Goal: Task Accomplishment & Management: Manage account settings

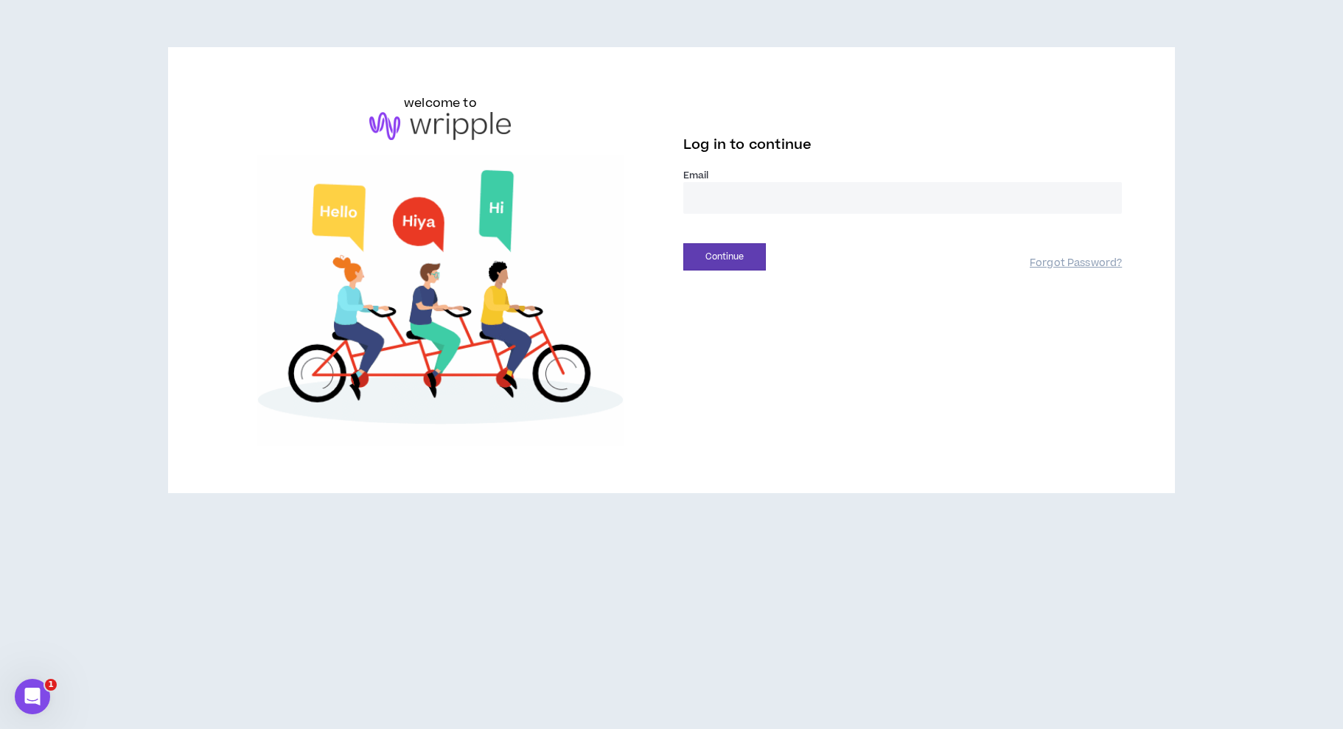
click at [766, 195] on input "email" at bounding box center [902, 198] width 439 height 32
type input "**********"
click at [741, 257] on button "Continue" at bounding box center [724, 256] width 83 height 27
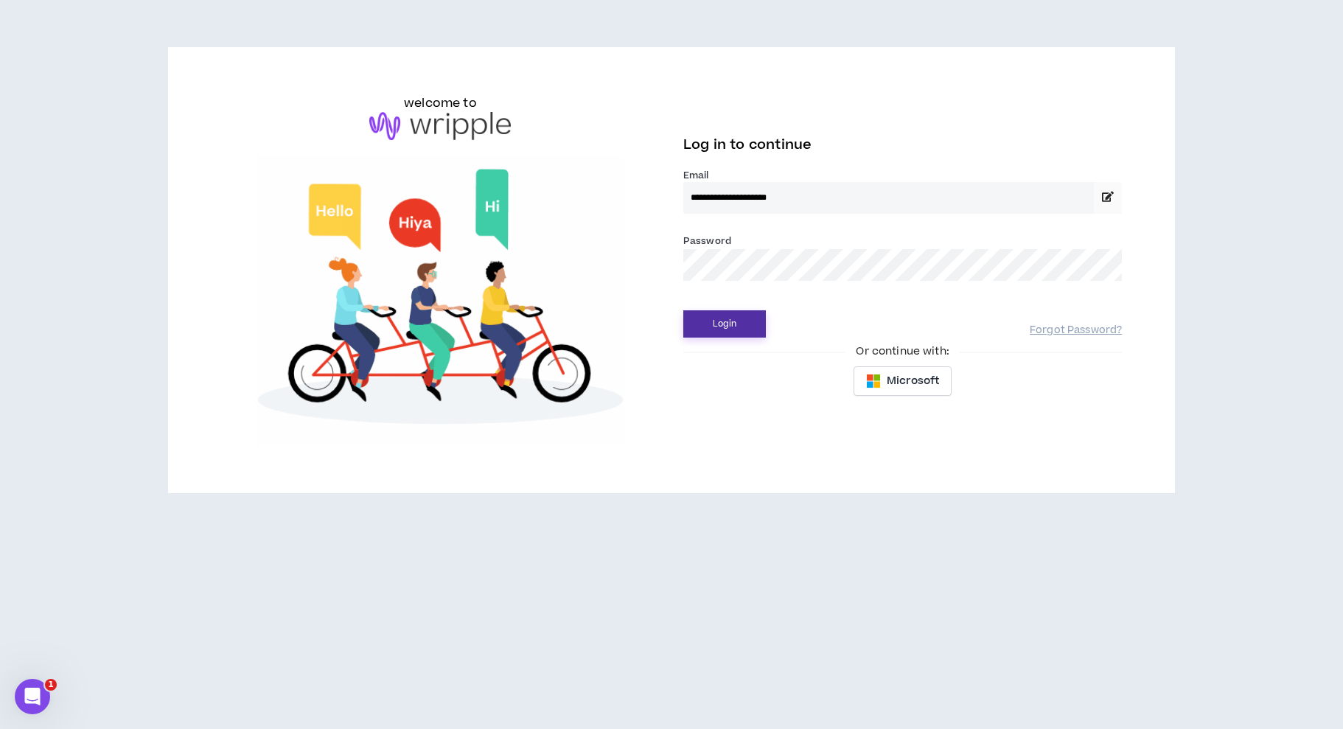
click at [724, 329] on button "Login" at bounding box center [724, 323] width 83 height 27
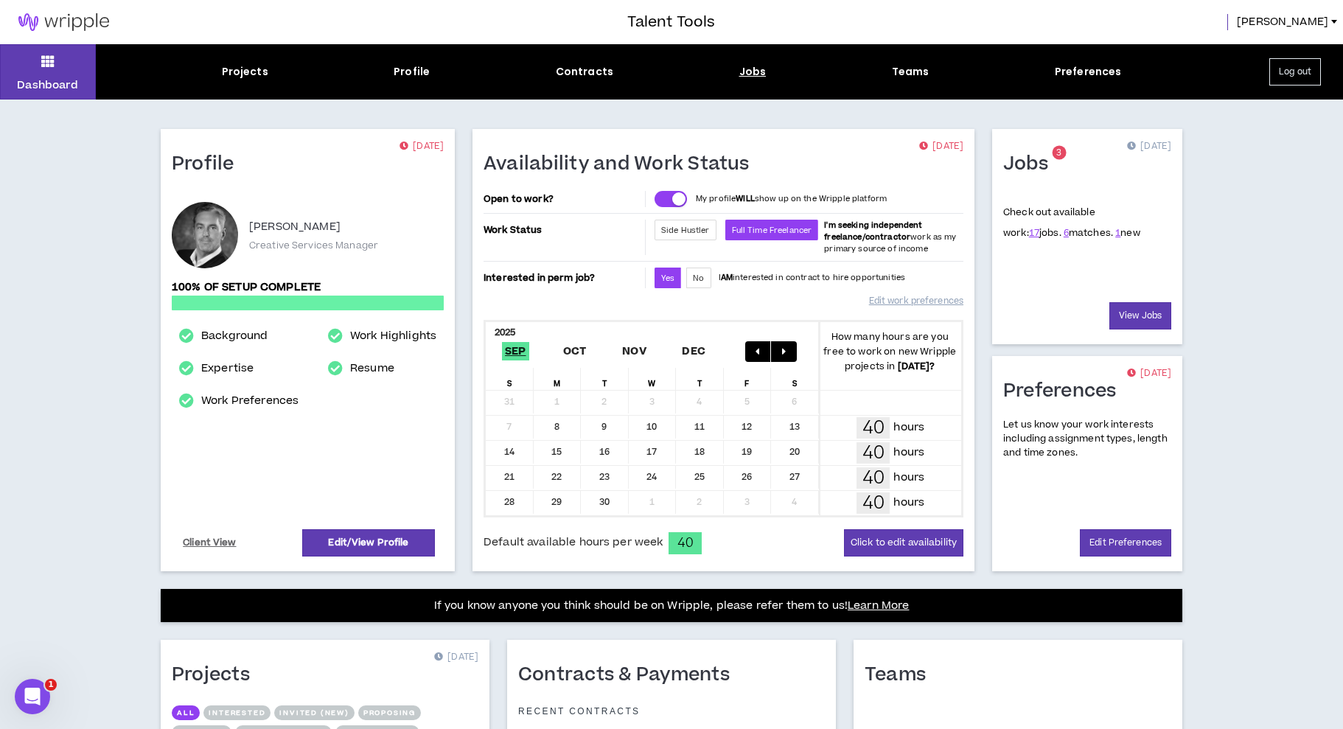
click at [754, 64] on div "Jobs" at bounding box center [753, 71] width 27 height 15
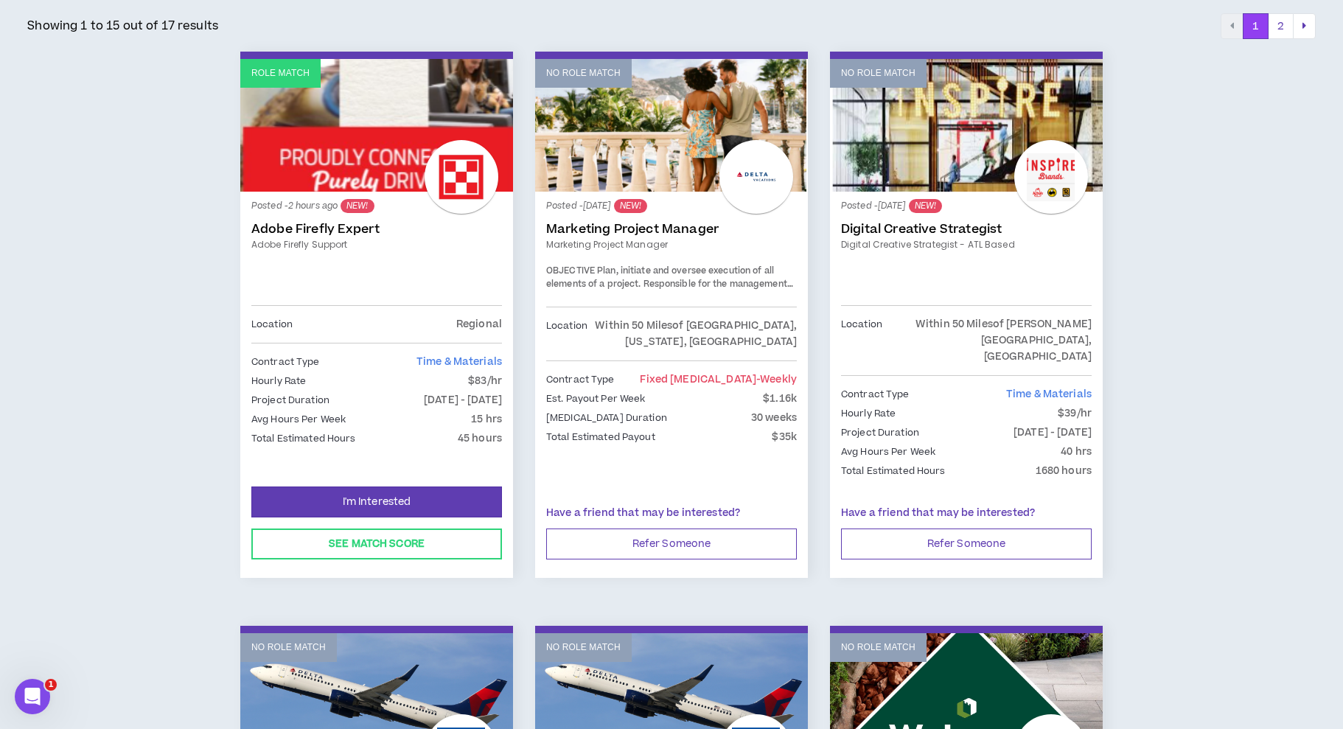
scroll to position [241, 0]
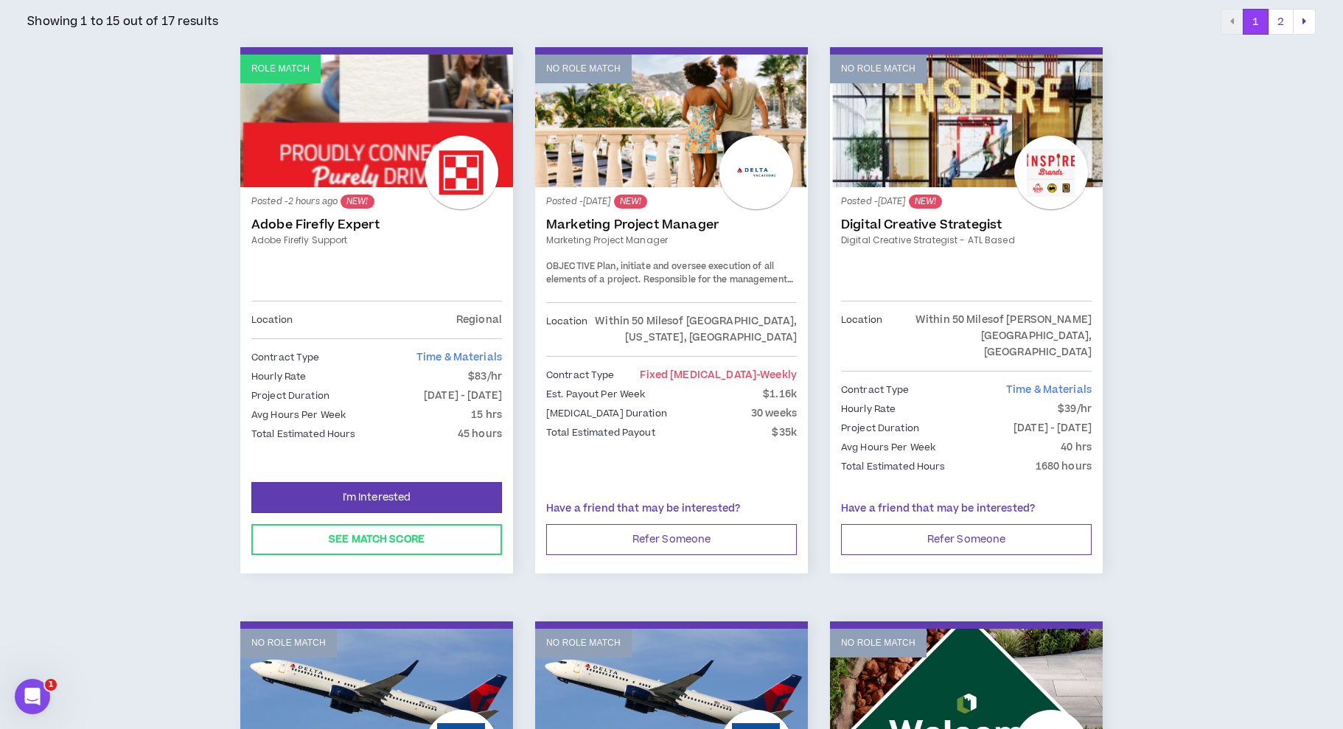
click at [736, 244] on link "Marketing Project Manager" at bounding box center [671, 240] width 251 height 13
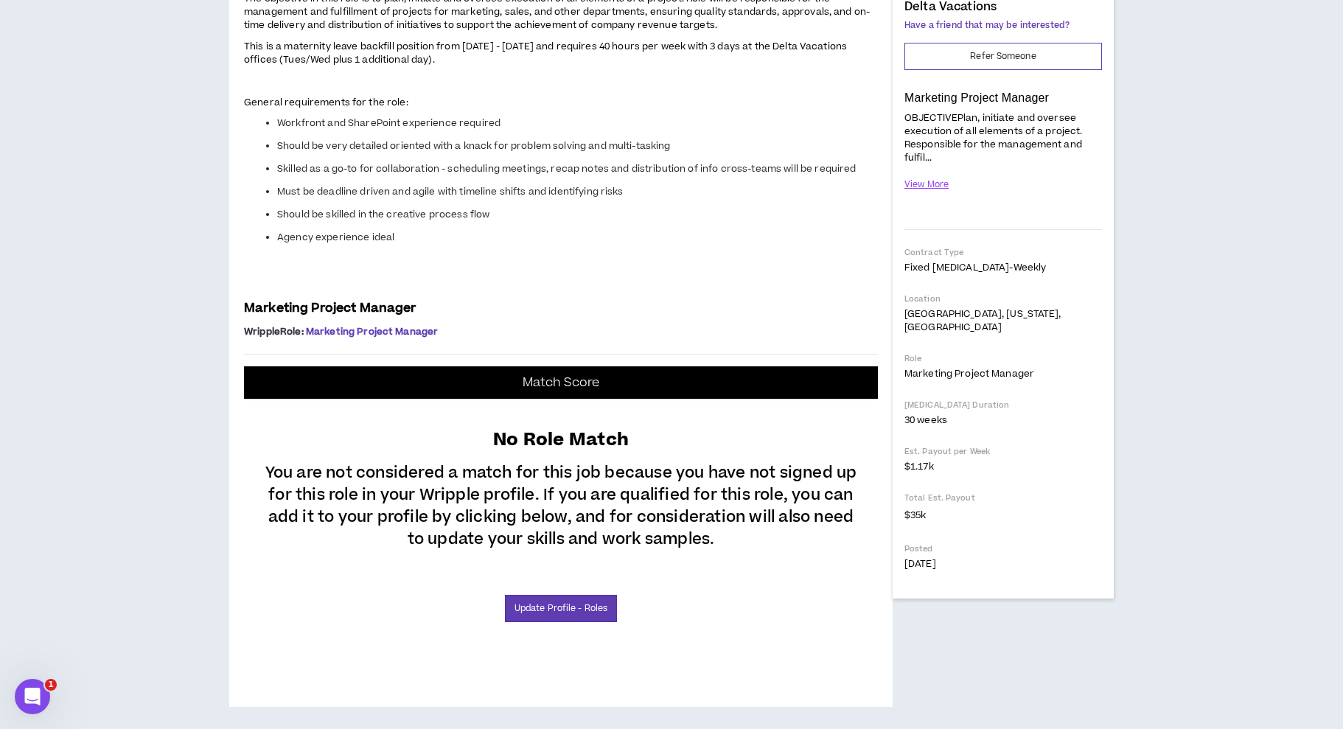
scroll to position [284, 0]
drag, startPoint x: 656, startPoint y: 345, endPoint x: 720, endPoint y: 342, distance: 63.5
click at [720, 66] on span "This is a maternity leave backfill position from [DATE] - [DATE] and requires 4…" at bounding box center [545, 53] width 603 height 27
click at [409, 66] on span "This is a maternity leave backfill position from [DATE] - [DATE] and requires 4…" at bounding box center [545, 53] width 603 height 27
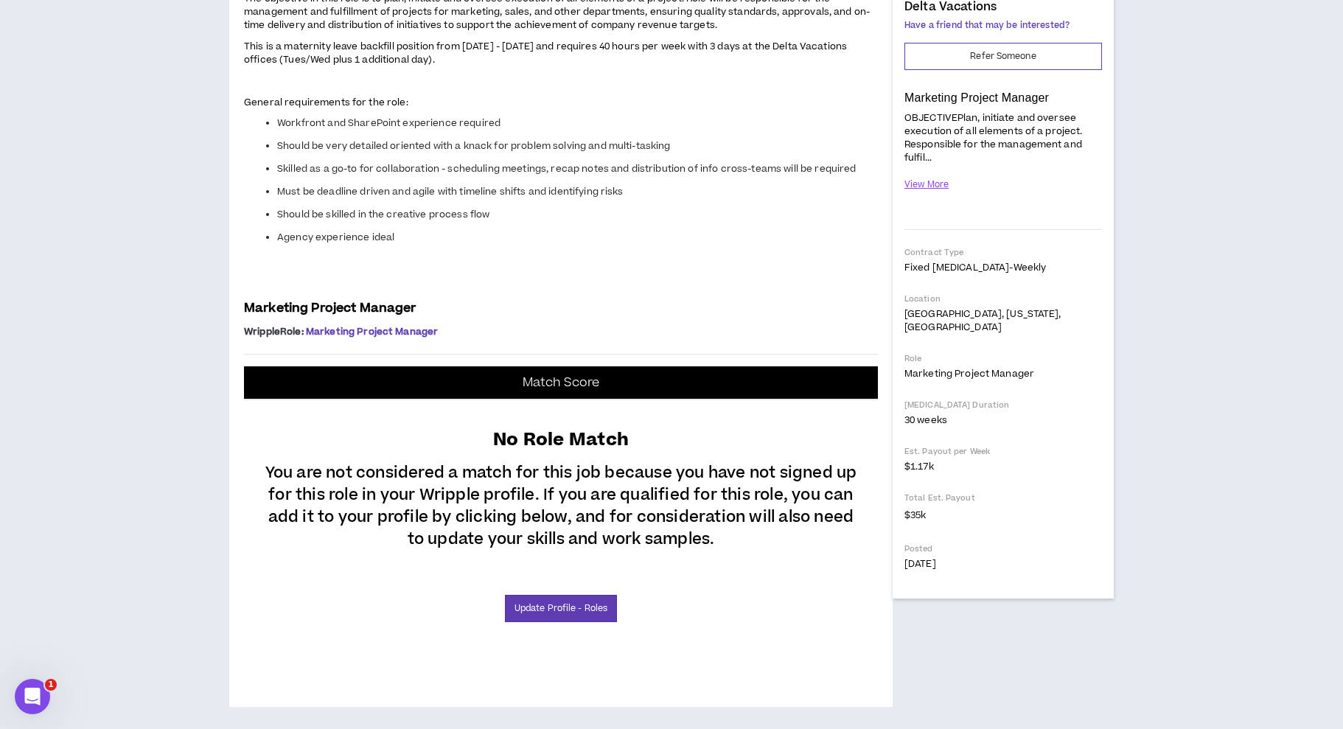
drag, startPoint x: 445, startPoint y: 254, endPoint x: 557, endPoint y: 253, distance: 112.8
click at [560, 603] on link "Update Profile - Roles" at bounding box center [561, 608] width 112 height 27
select select "***"
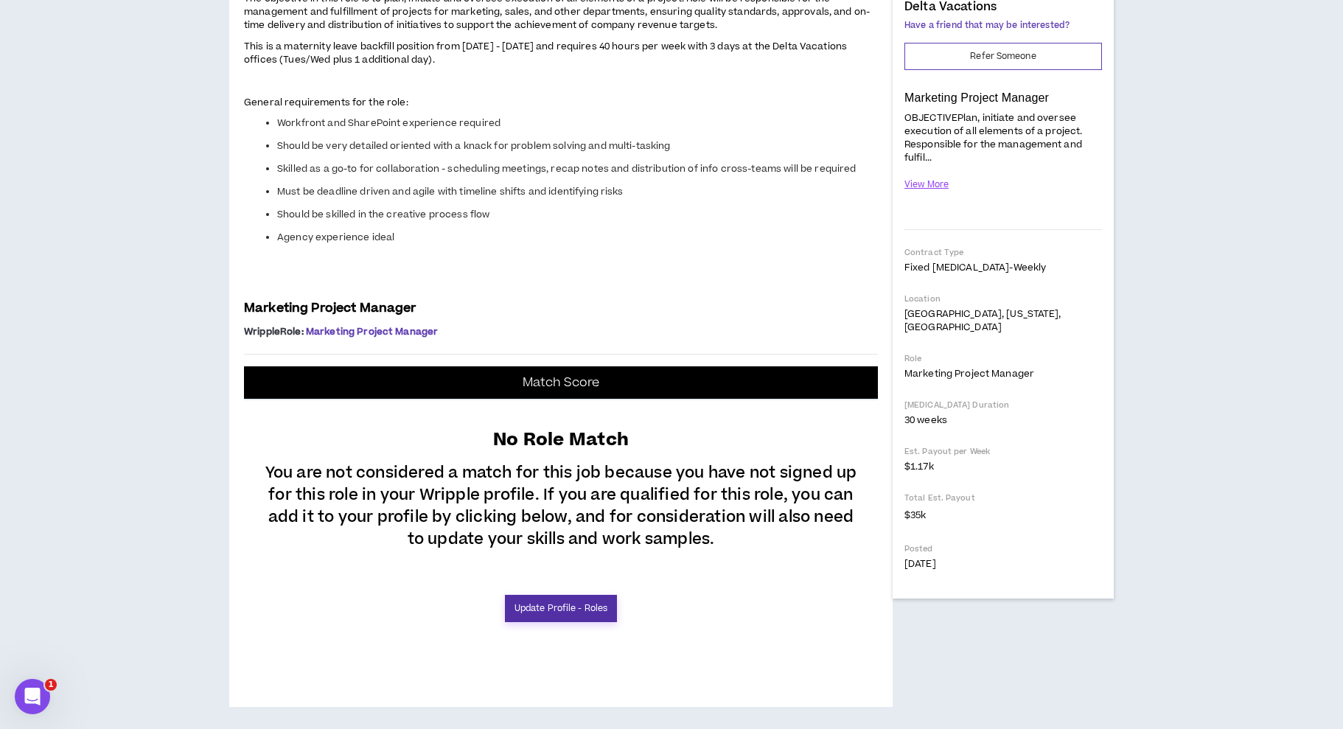
select select "***"
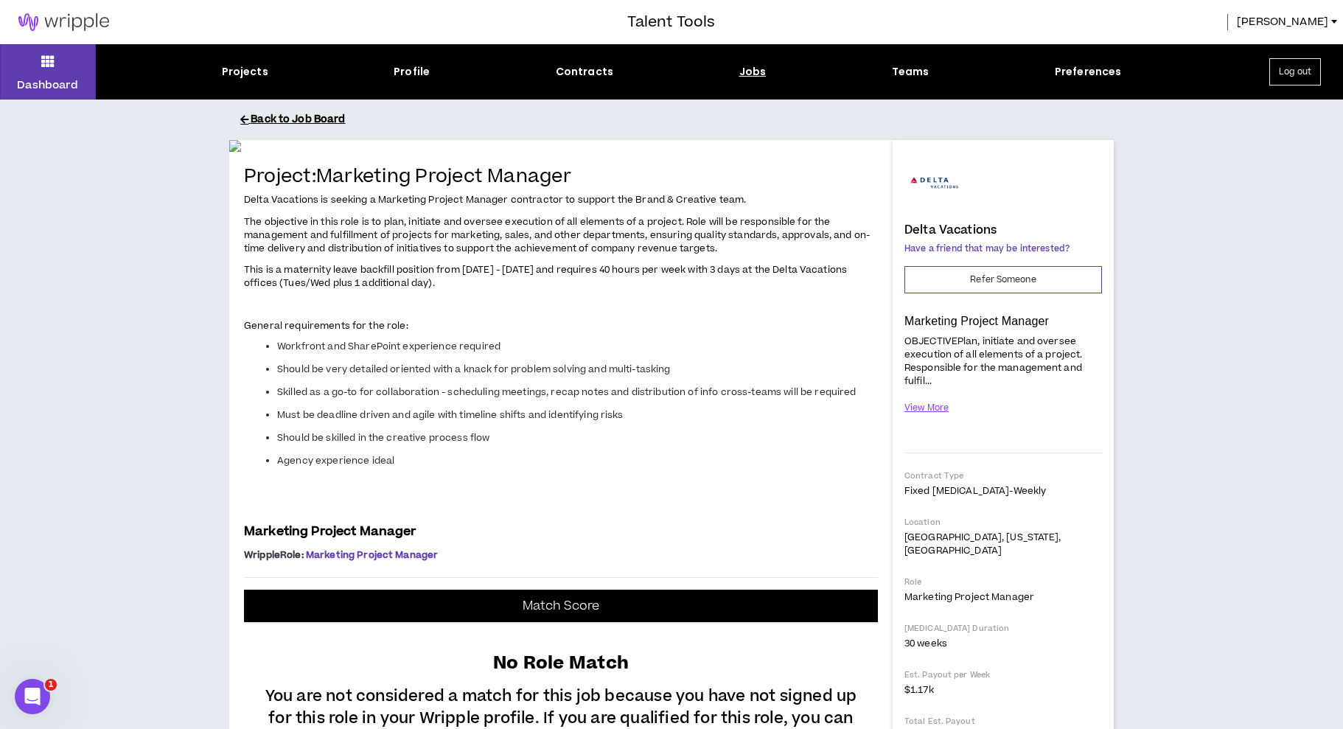
click at [330, 119] on button "Back to Job Board" at bounding box center [682, 120] width 885 height 26
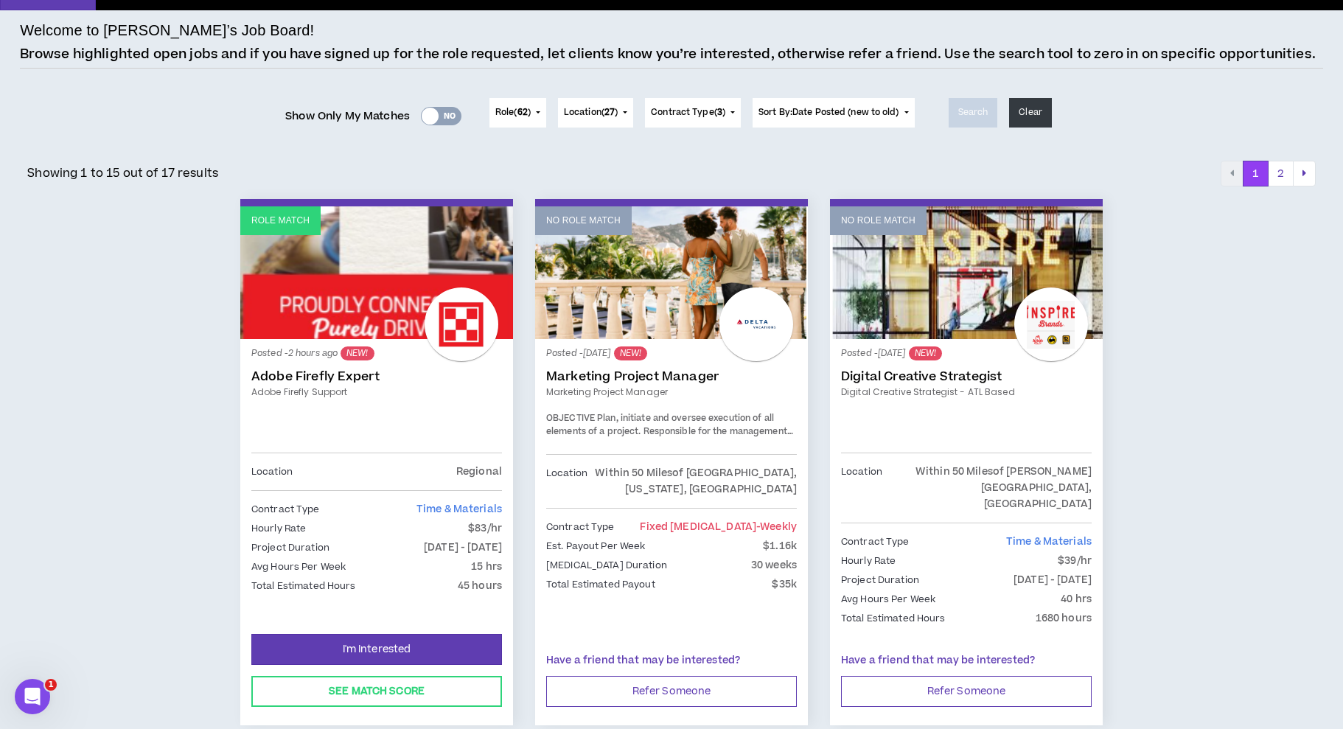
scroll to position [91, 0]
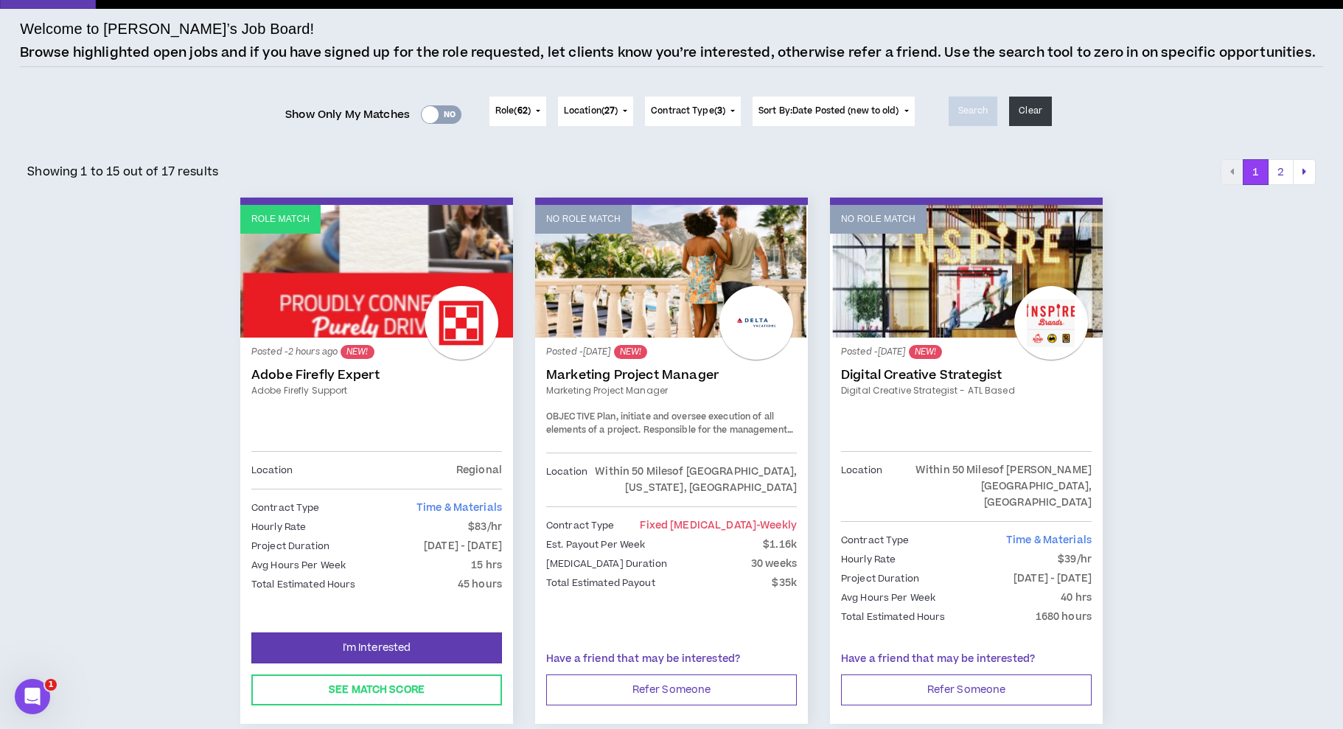
click at [392, 299] on link "Role Match" at bounding box center [376, 271] width 273 height 133
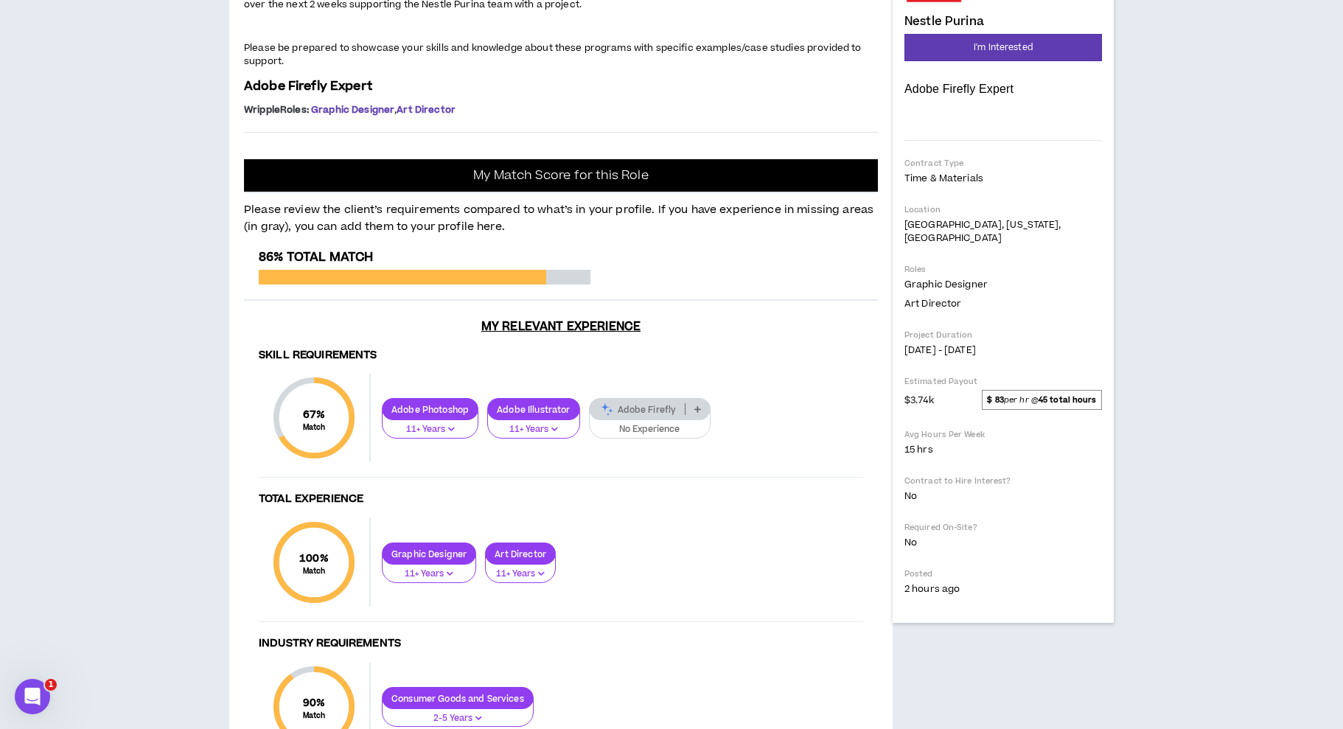
scroll to position [214, 0]
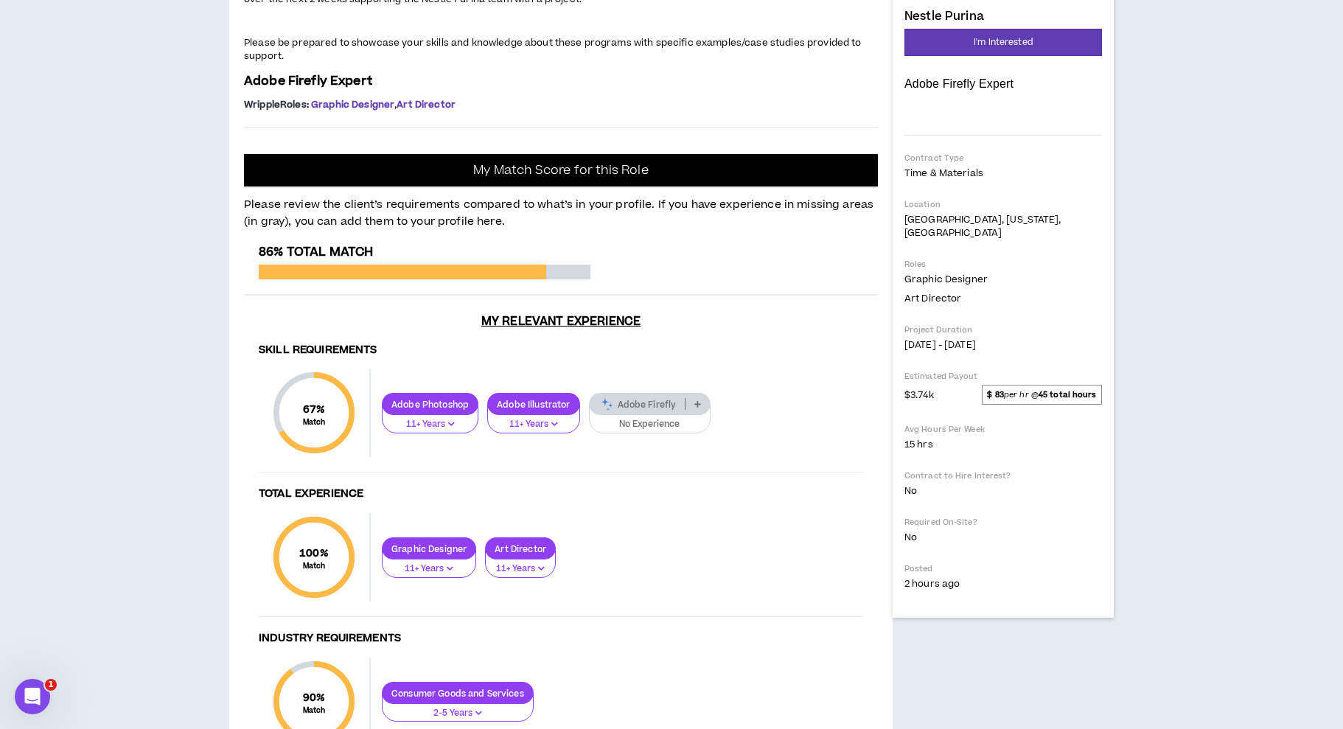
drag, startPoint x: 605, startPoint y: 344, endPoint x: 709, endPoint y: 343, distance: 104.0
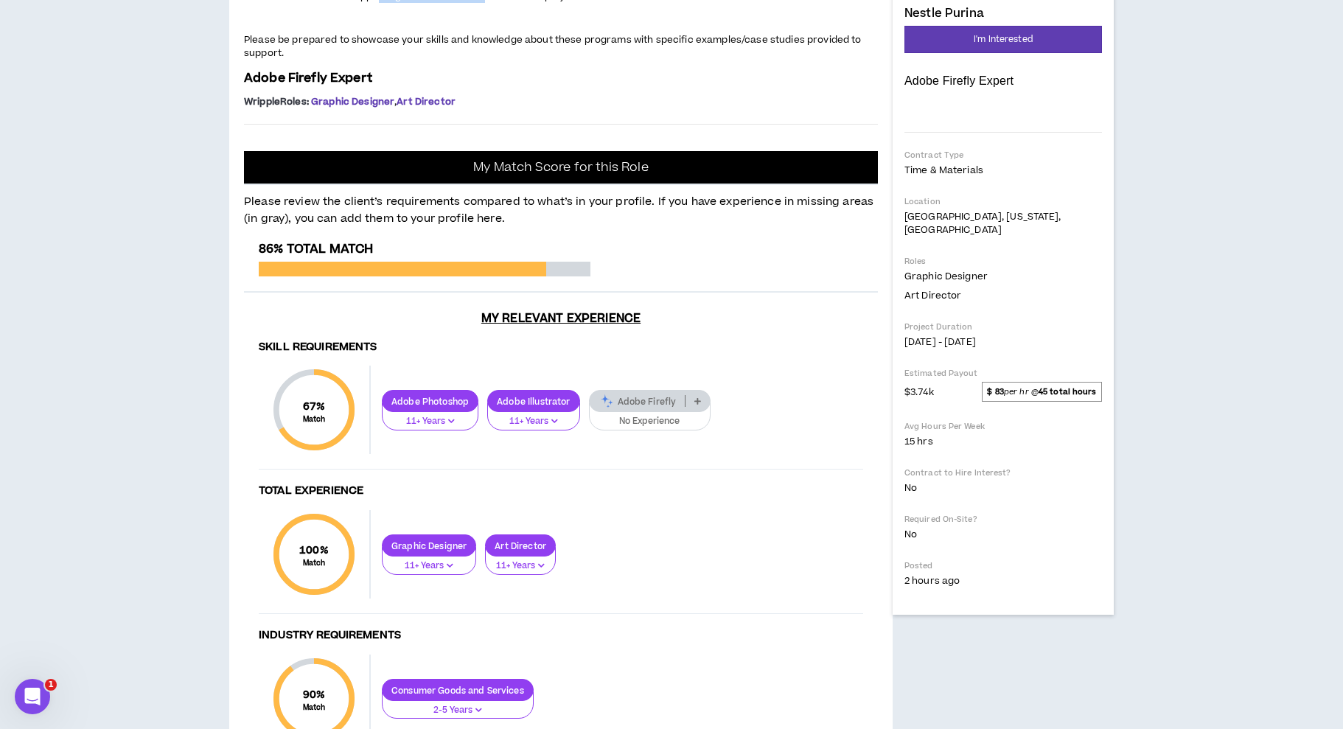
drag, startPoint x: 378, startPoint y: 355, endPoint x: 484, endPoint y: 351, distance: 105.5
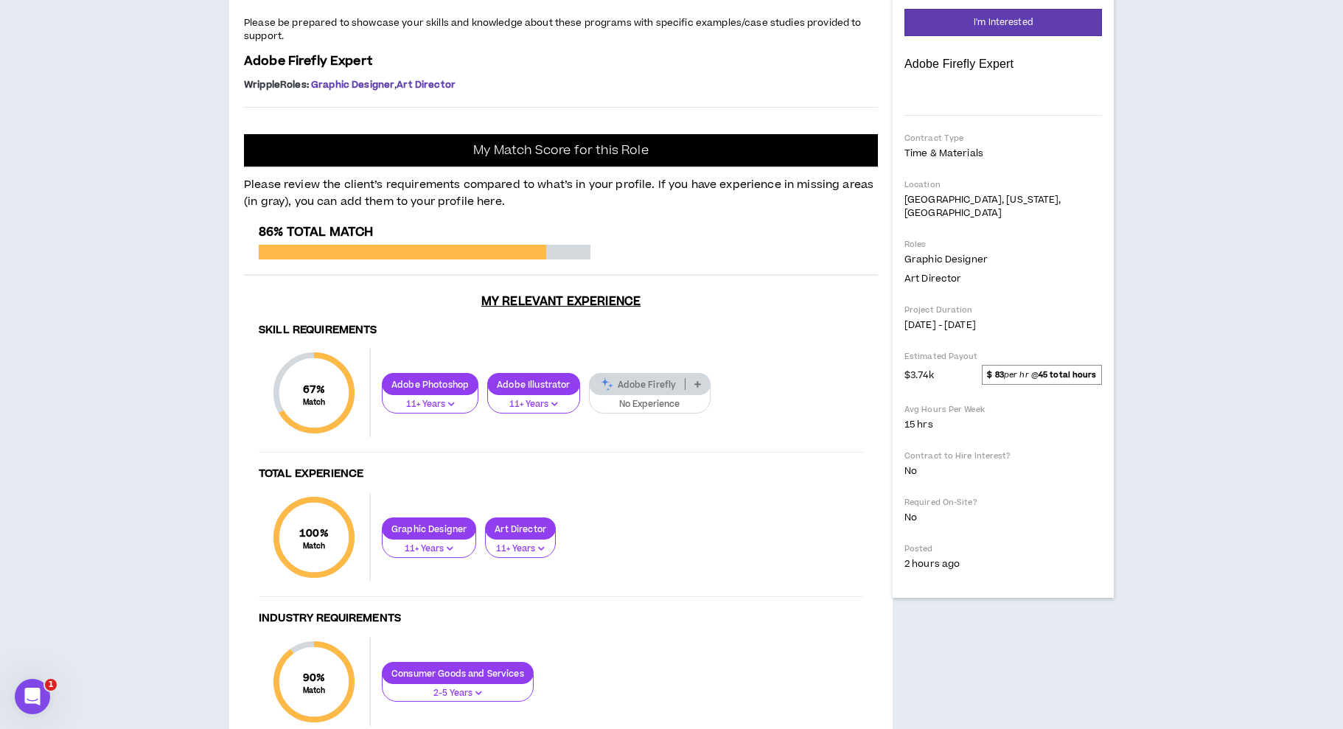
scroll to position [240, 0]
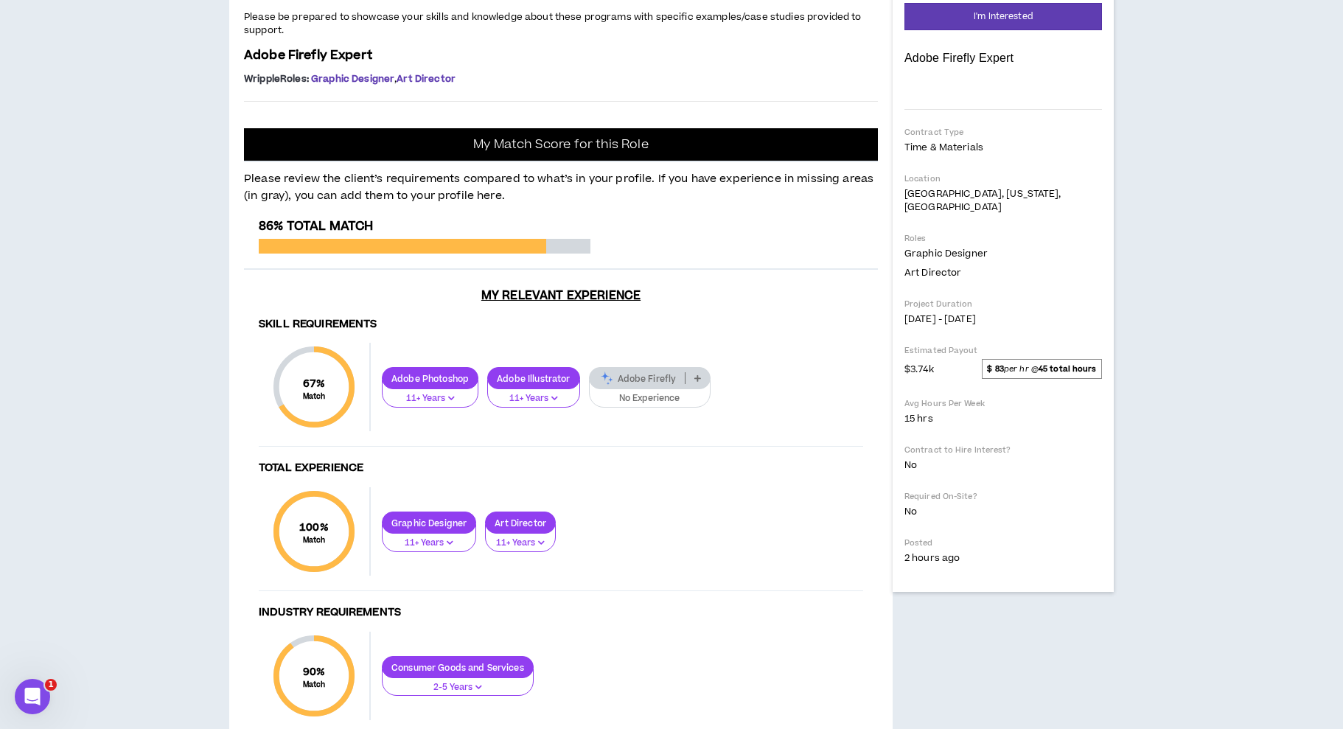
drag, startPoint x: 439, startPoint y: 375, endPoint x: 593, endPoint y: 380, distance: 154.2
click at [593, 38] on p "Please be prepared to showcase your skills and knowledge about these programs w…" at bounding box center [561, 23] width 634 height 29
drag, startPoint x: 659, startPoint y: 372, endPoint x: 770, endPoint y: 381, distance: 111.0
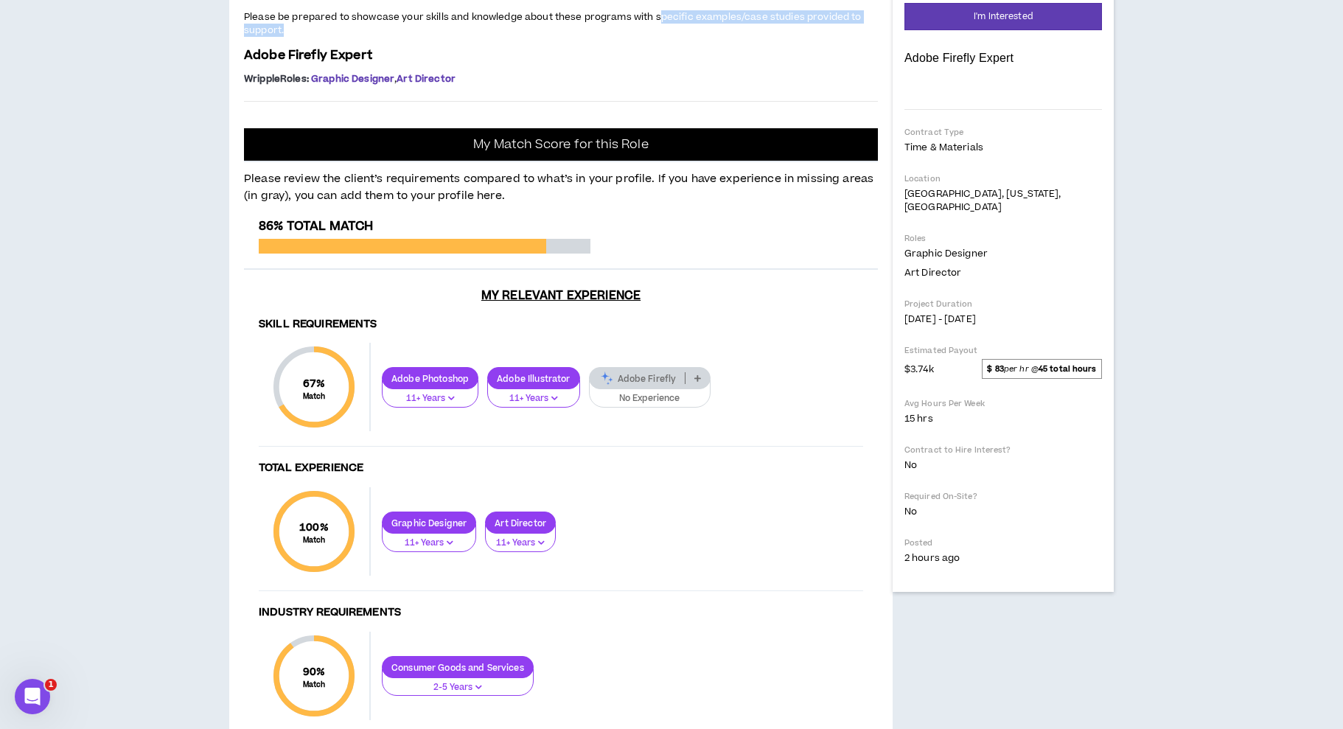
click at [770, 38] on p "Please be prepared to showcase your skills and knowledge about these programs w…" at bounding box center [561, 23] width 634 height 29
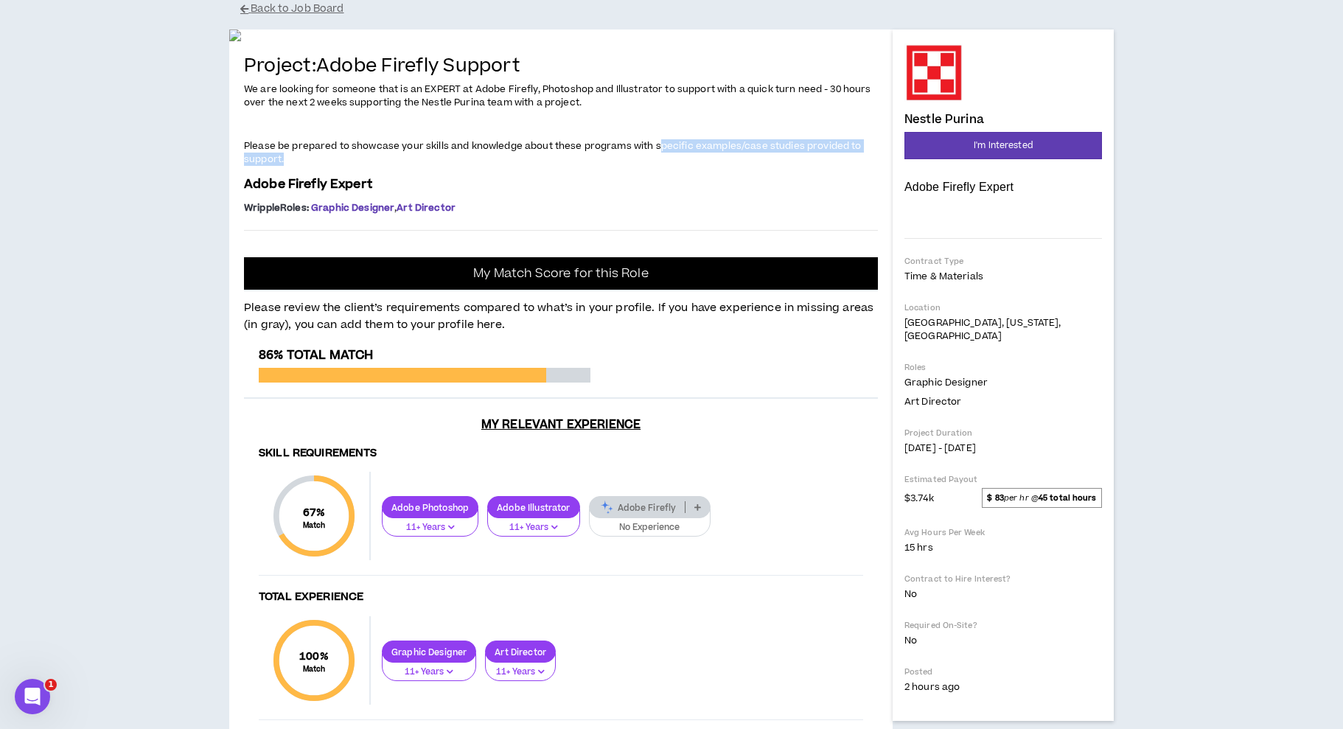
scroll to position [0, 0]
